Goal: Information Seeking & Learning: Check status

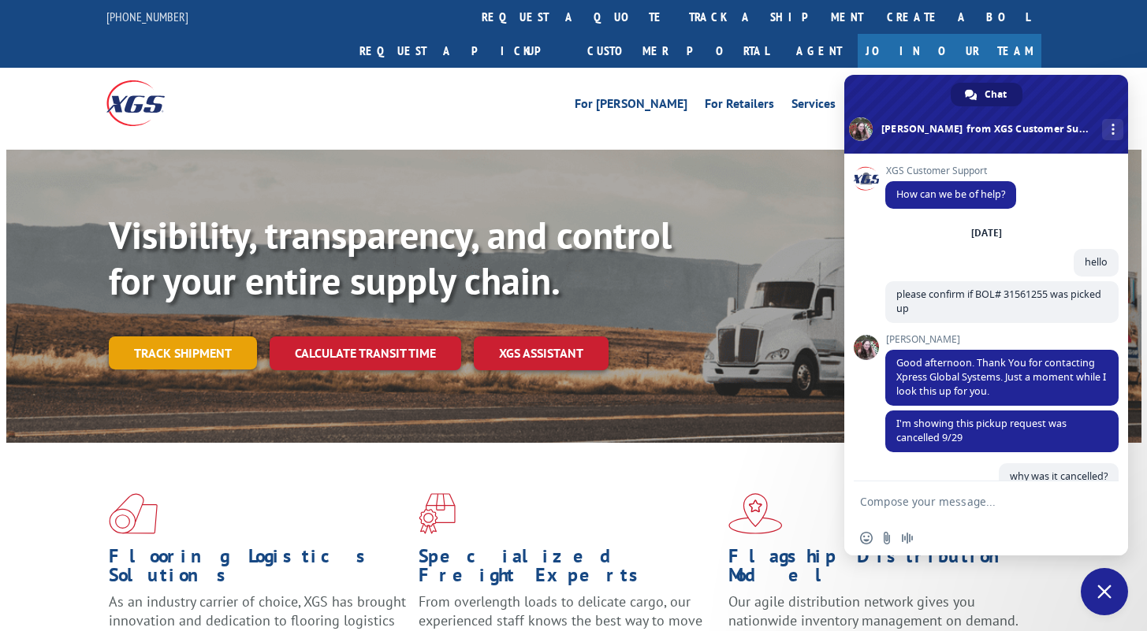
click at [167, 337] on link "Track shipment" at bounding box center [183, 353] width 148 height 33
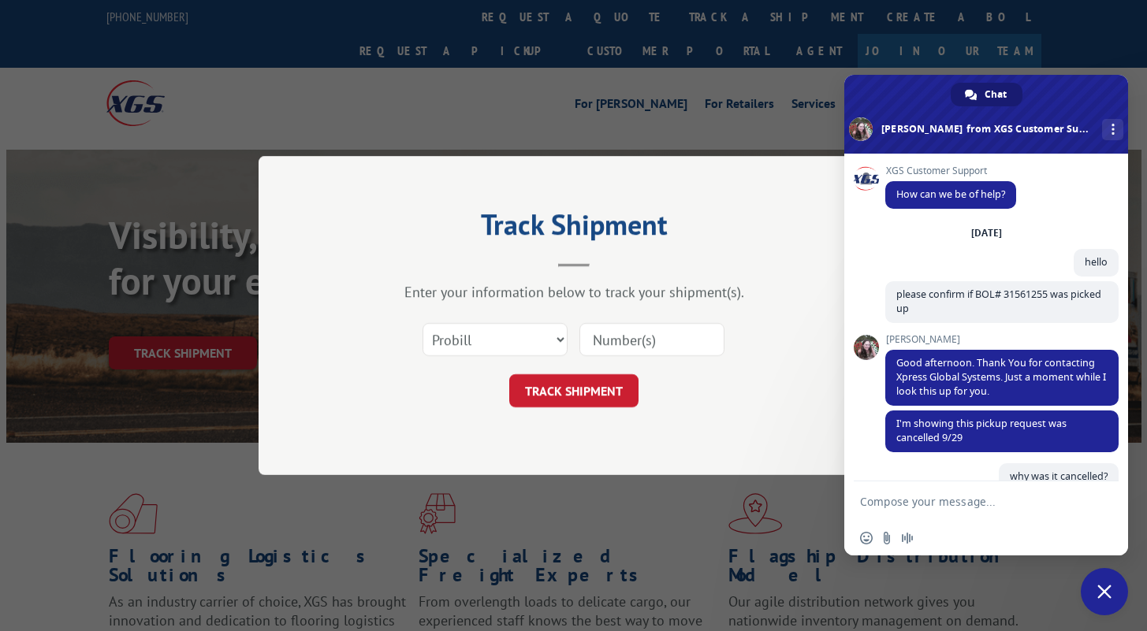
click at [633, 333] on input at bounding box center [651, 339] width 145 height 33
paste input "17105197"
type input "17105197"
click at [615, 389] on button "TRACK SHIPMENT" at bounding box center [573, 390] width 129 height 33
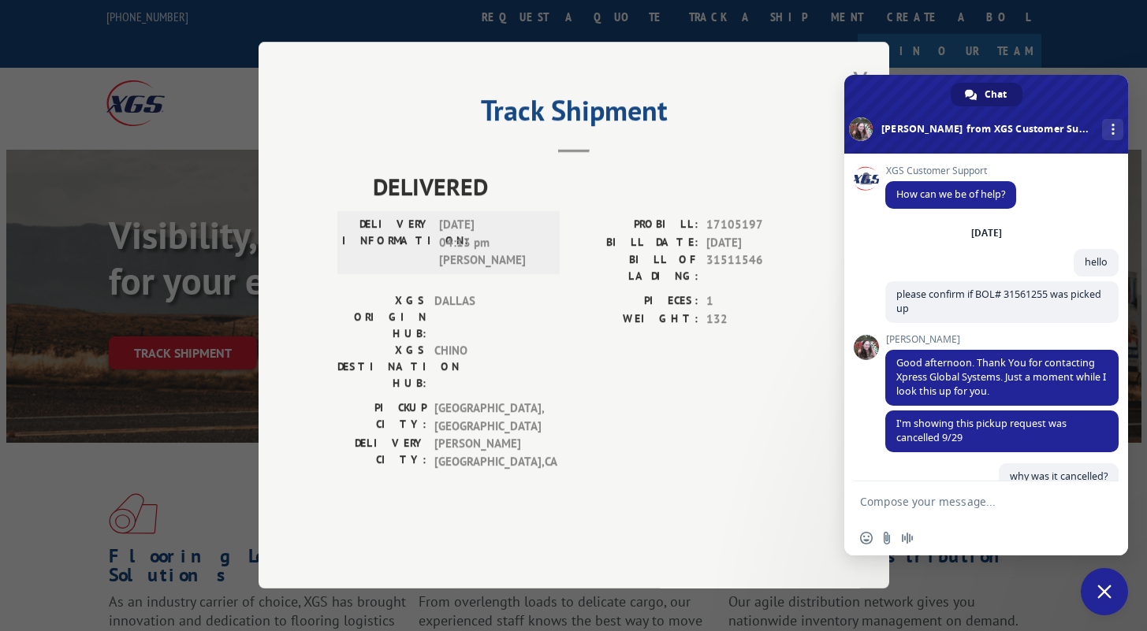
click at [620, 70] on div "Track Shipment DELIVERED DELIVERY INFORMATION: [DATE] 04:13 pm [PERSON_NAME] PR…" at bounding box center [573, 315] width 1147 height 631
click at [1091, 583] on span "Close chat" at bounding box center [1104, 591] width 47 height 47
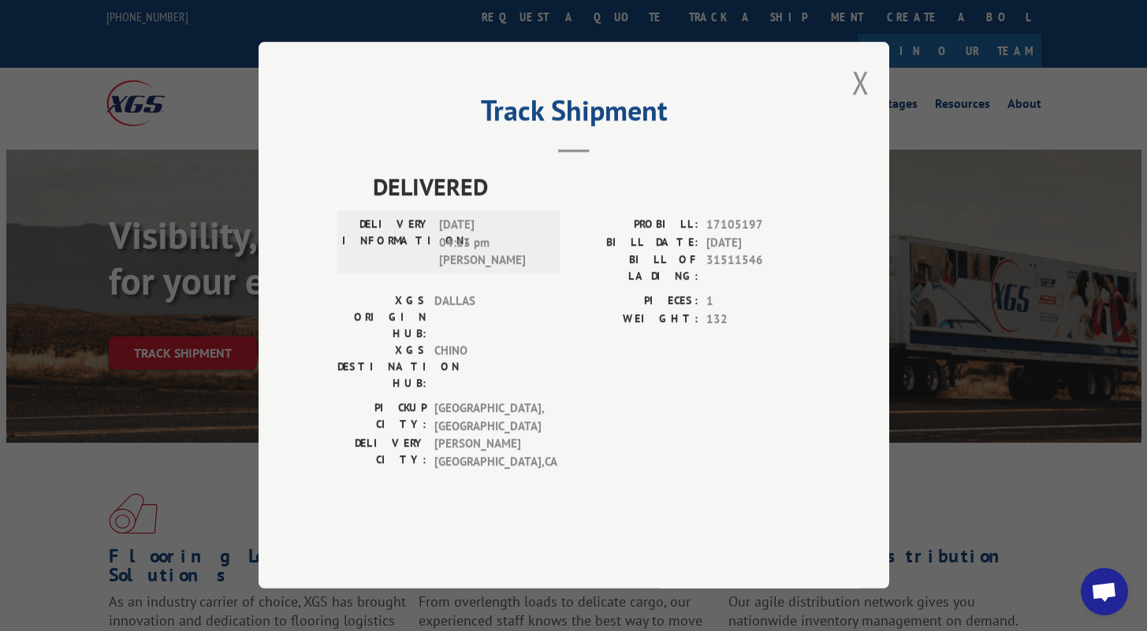
click at [851, 131] on div "Track Shipment DELIVERED DELIVERY INFORMATION: [DATE] 04:13 pm [PERSON_NAME] PR…" at bounding box center [574, 315] width 631 height 547
click at [856, 103] on button "Close modal" at bounding box center [860, 82] width 17 height 42
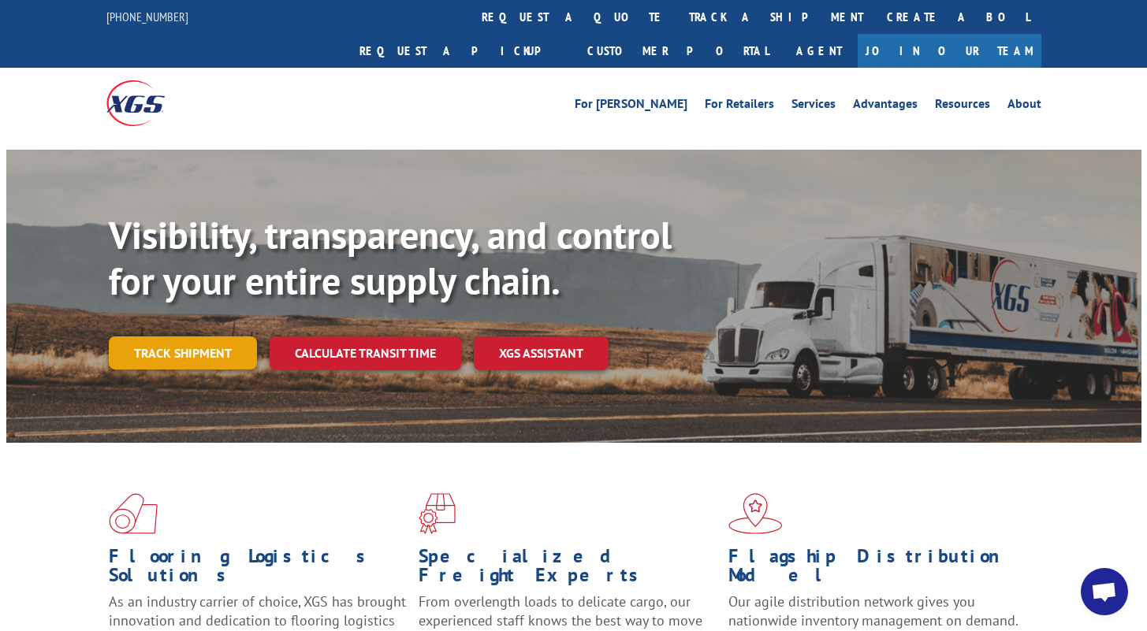
click at [219, 337] on link "Track shipment" at bounding box center [183, 353] width 148 height 33
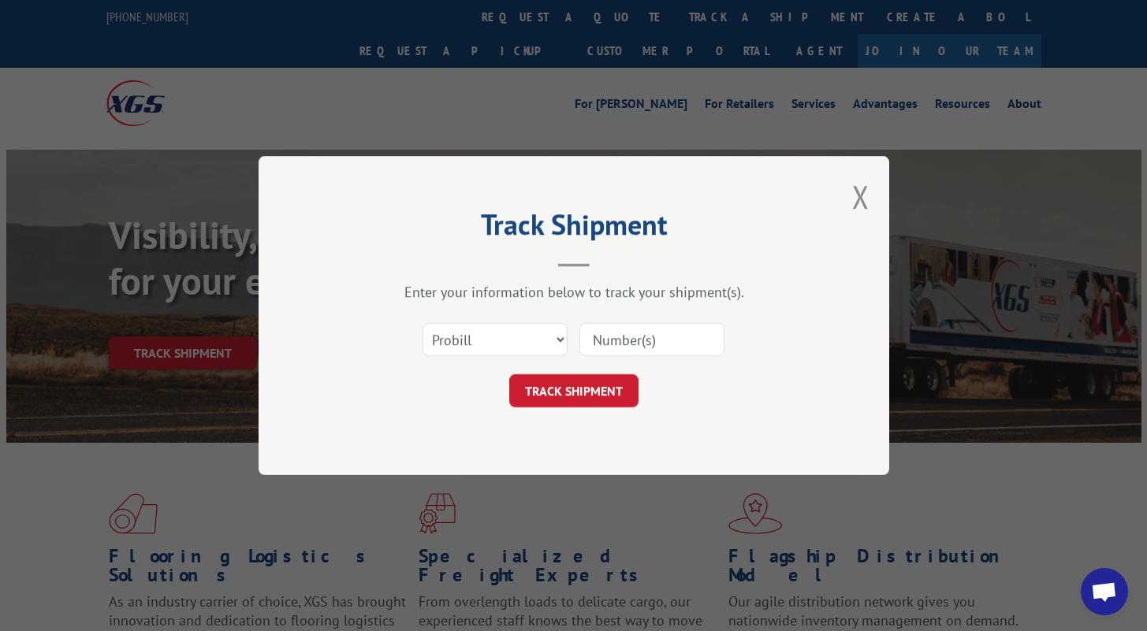
click at [609, 348] on input at bounding box center [651, 339] width 145 height 33
paste input "17444470"
type input "17444470"
click at [590, 396] on button "TRACK SHIPMENT" at bounding box center [573, 390] width 129 height 33
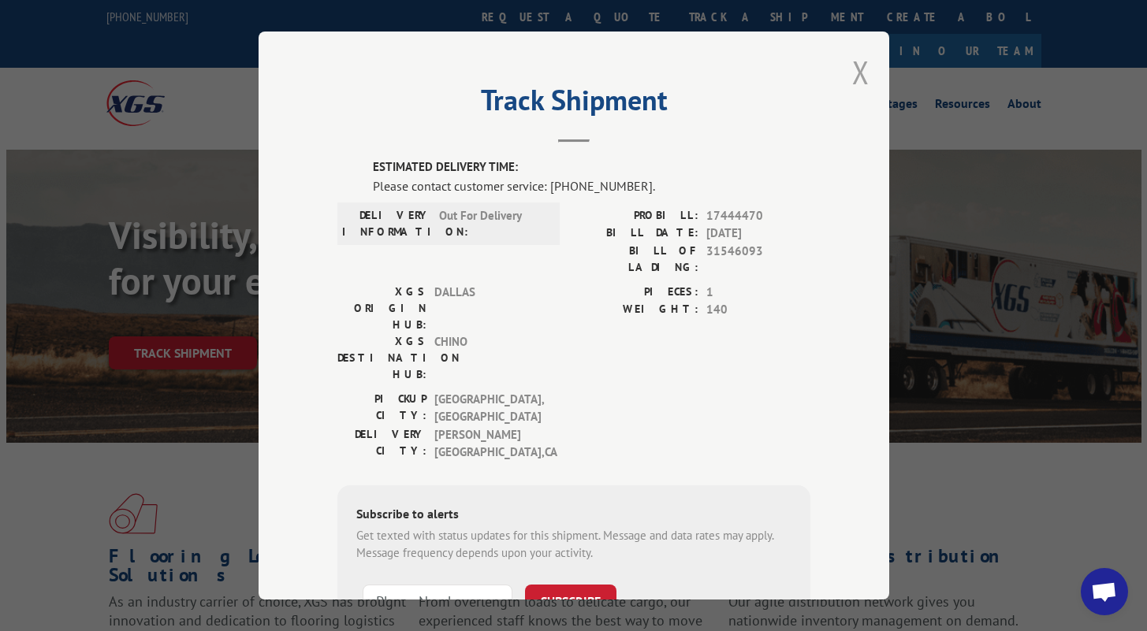
click at [862, 66] on button "Close modal" at bounding box center [860, 72] width 17 height 42
